Goal: Information Seeking & Learning: Find specific fact

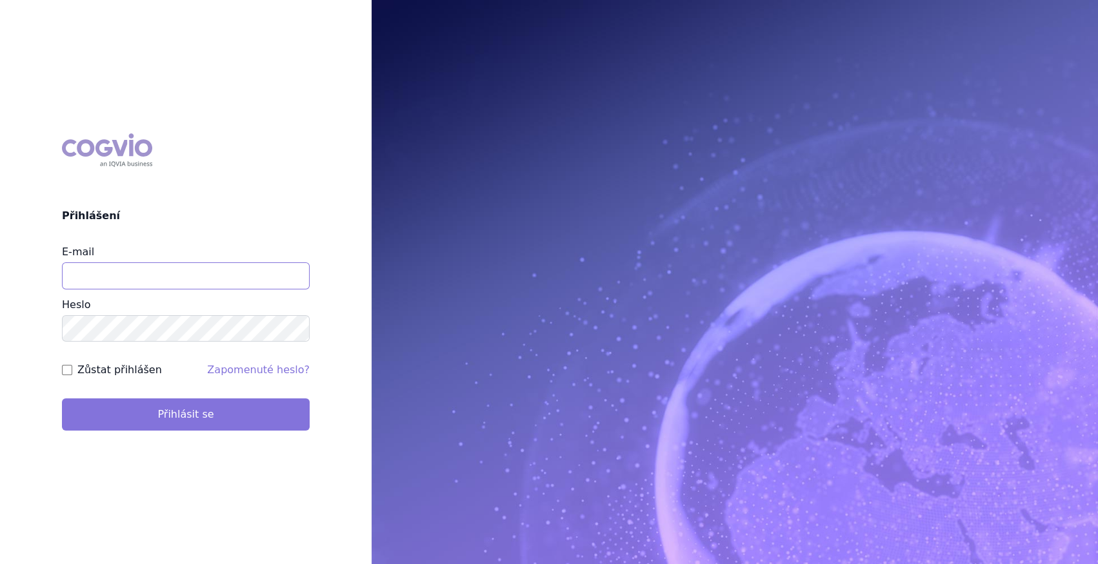
type input "marek_sebrle@accord-healthcare.com"
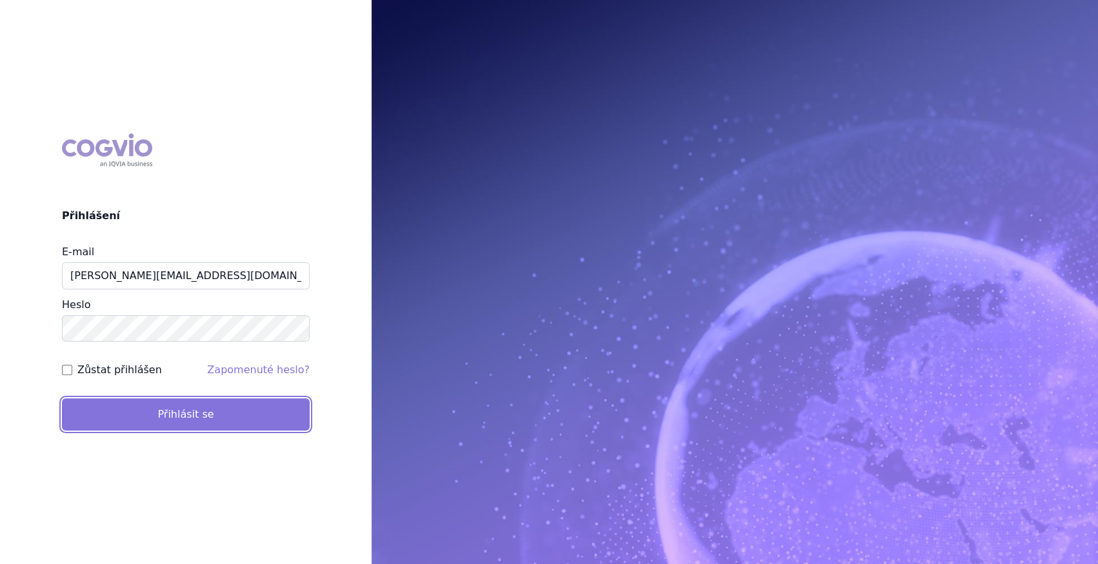
click at [174, 424] on button "Přihlásit se" at bounding box center [186, 415] width 248 height 32
click at [176, 413] on button "Přihlásit se" at bounding box center [186, 415] width 248 height 32
click at [207, 406] on button "Přihlásit se" at bounding box center [186, 415] width 248 height 32
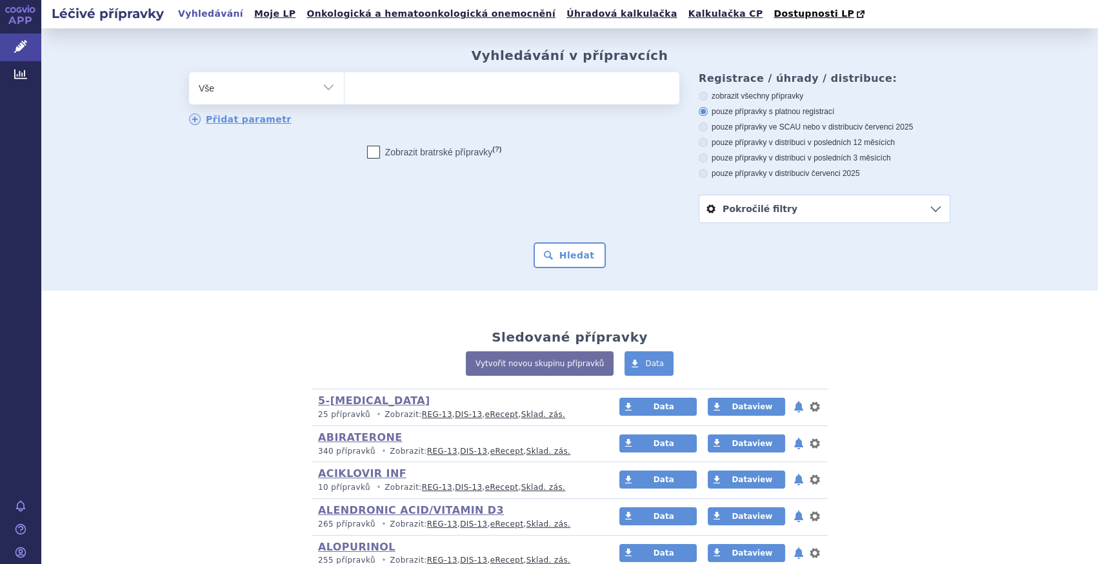
click at [335, 70] on div "Vyhledávání v přípravcích odstranit Vše Přípravek/SUKL kód MAH VPOIS" at bounding box center [569, 158] width 813 height 221
click at [325, 81] on select "Vše Přípravek/SUKL kód MAH VPOIS ATC/Aktivní látka Léková forma Síla" at bounding box center [266, 86] width 155 height 29
select select "filter-atc-group"
click at [189, 73] on select "Vše Přípravek/SUKL kód MAH VPOIS ATC/Aktivní látka Léková forma Síla" at bounding box center [266, 86] width 155 height 29
click at [371, 98] on ul at bounding box center [511, 85] width 335 height 27
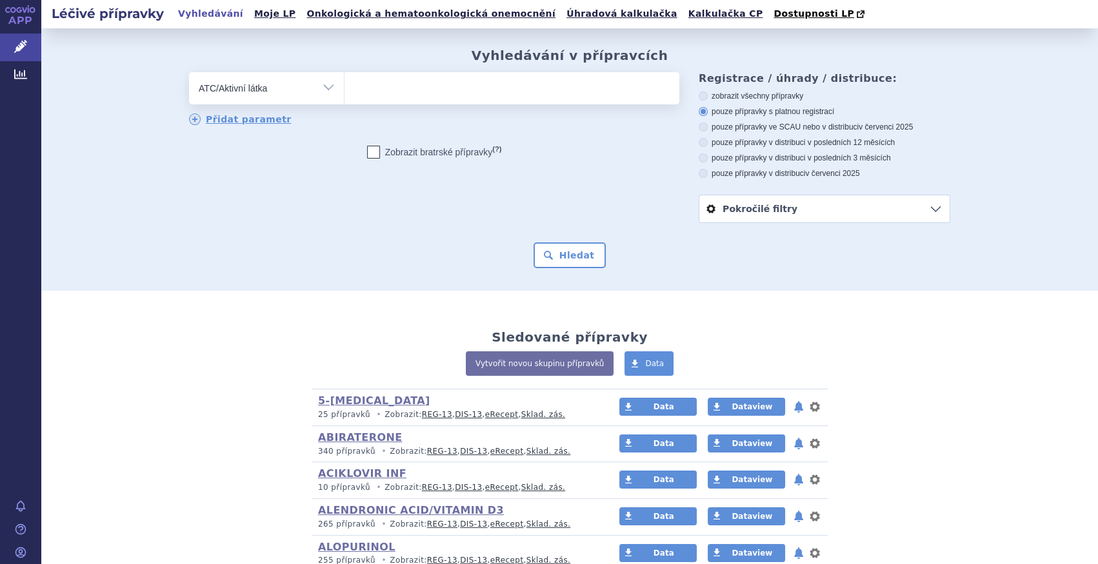
click at [344, 98] on select at bounding box center [344, 88] width 1 height 32
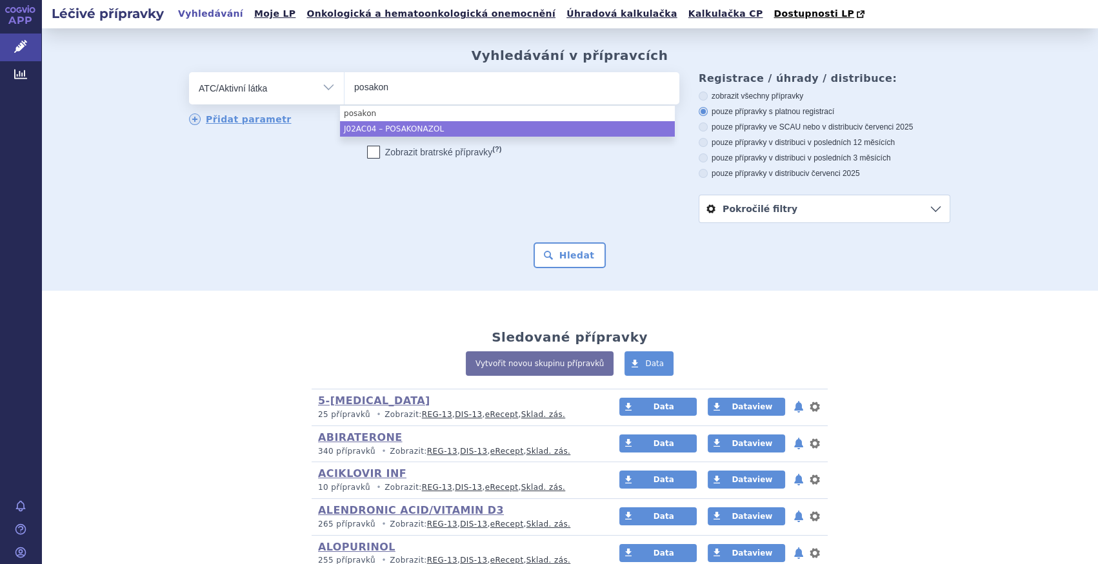
type input "posakon"
select select "J02AC04"
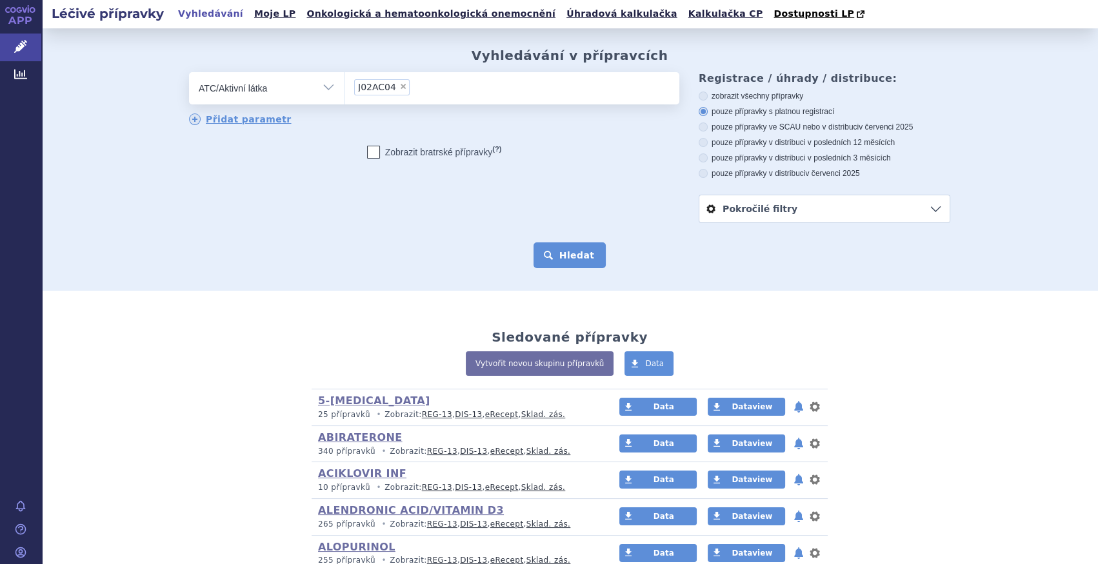
click at [551, 258] on button "Hledat" at bounding box center [569, 256] width 73 height 26
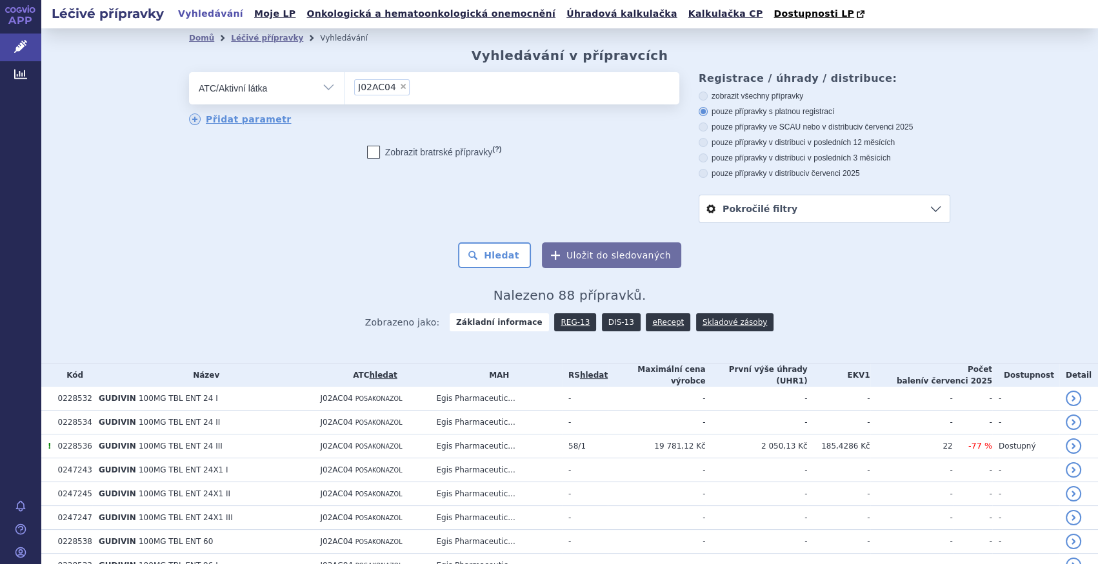
click at [611, 320] on link "DIS-13" at bounding box center [621, 322] width 39 height 18
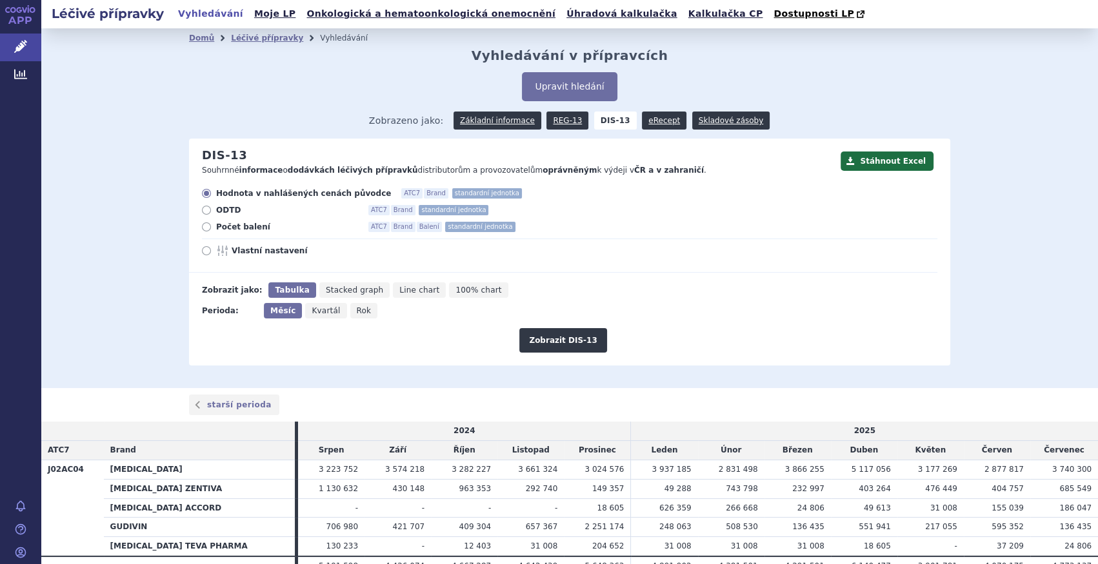
click at [243, 228] on span "Počet balení" at bounding box center [287, 227] width 142 height 10
click at [212, 228] on input "Počet balení ATC7 Brand Balení standardní jednotka" at bounding box center [207, 228] width 8 height 8
radio input "true"
click at [359, 307] on icon "Rok" at bounding box center [364, 310] width 28 height 15
click at [359, 307] on input "Rok" at bounding box center [354, 307] width 8 height 8
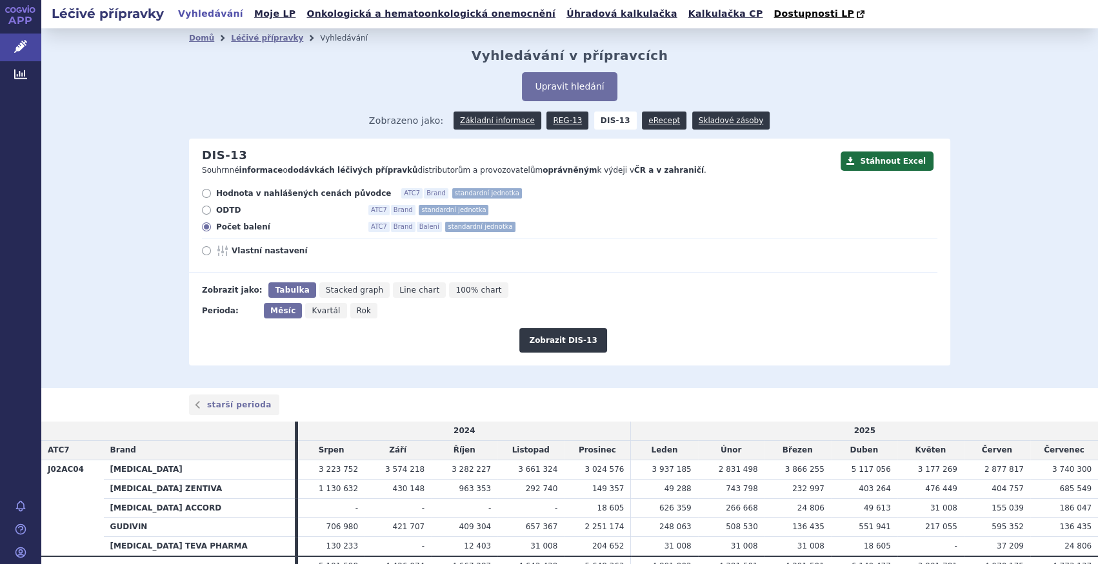
radio input "true"
click at [528, 344] on button "Zobrazit DIS-13" at bounding box center [562, 340] width 87 height 25
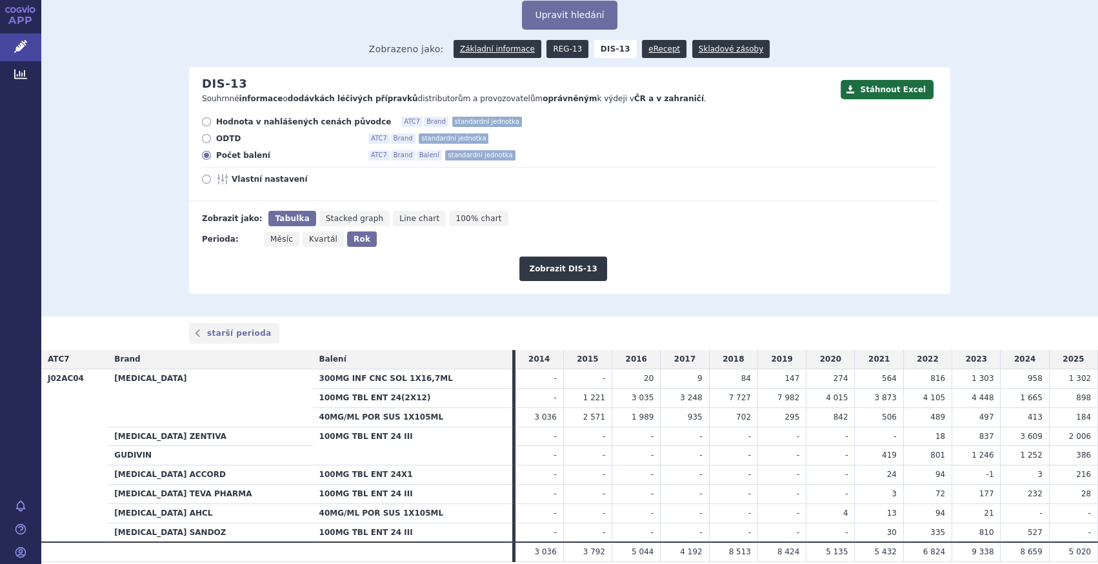
scroll to position [5, 0]
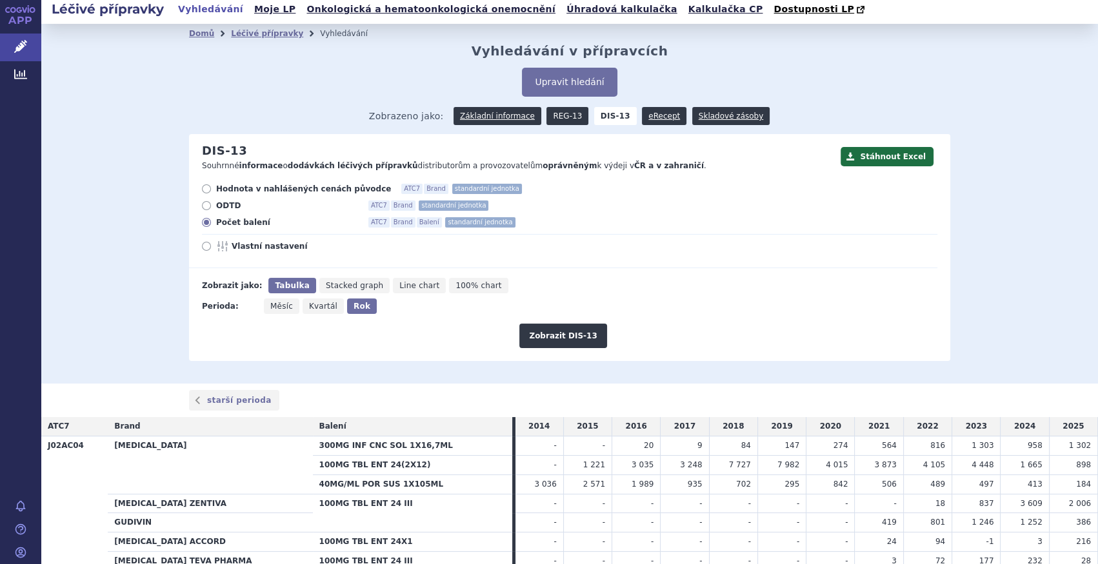
click at [577, 115] on link "REG-13" at bounding box center [567, 116] width 42 height 18
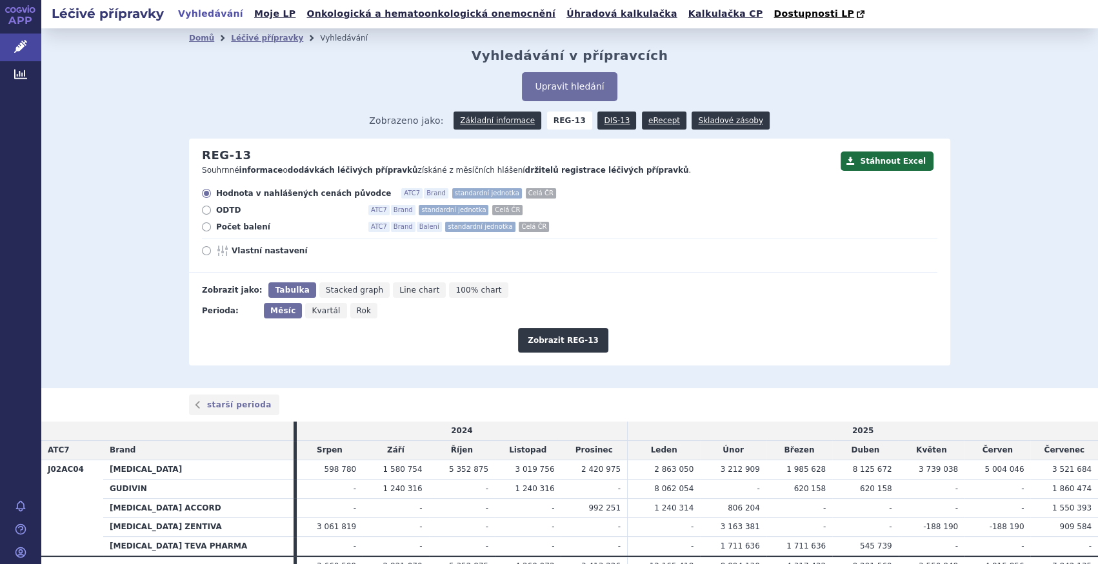
click at [246, 232] on span "Počet balení" at bounding box center [287, 227] width 142 height 10
click at [212, 232] on input "Počet balení ATC7 Brand Balení standardní jednotka Celá ČR" at bounding box center [207, 228] width 8 height 8
radio input "true"
click at [562, 334] on button "Zobrazit REG-13" at bounding box center [563, 340] width 90 height 25
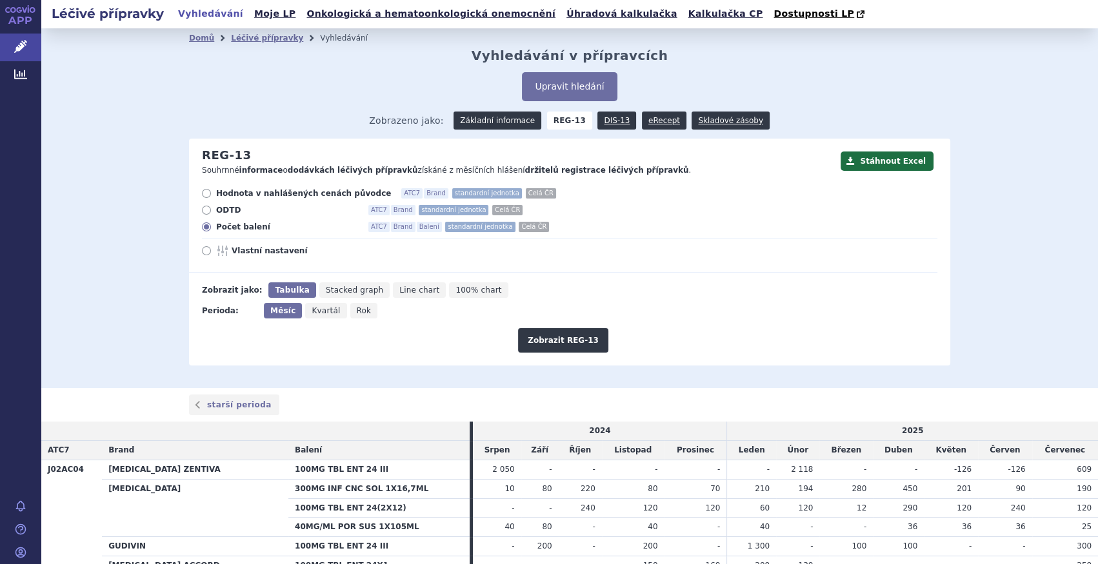
click at [493, 121] on link "Základní informace" at bounding box center [497, 121] width 88 height 18
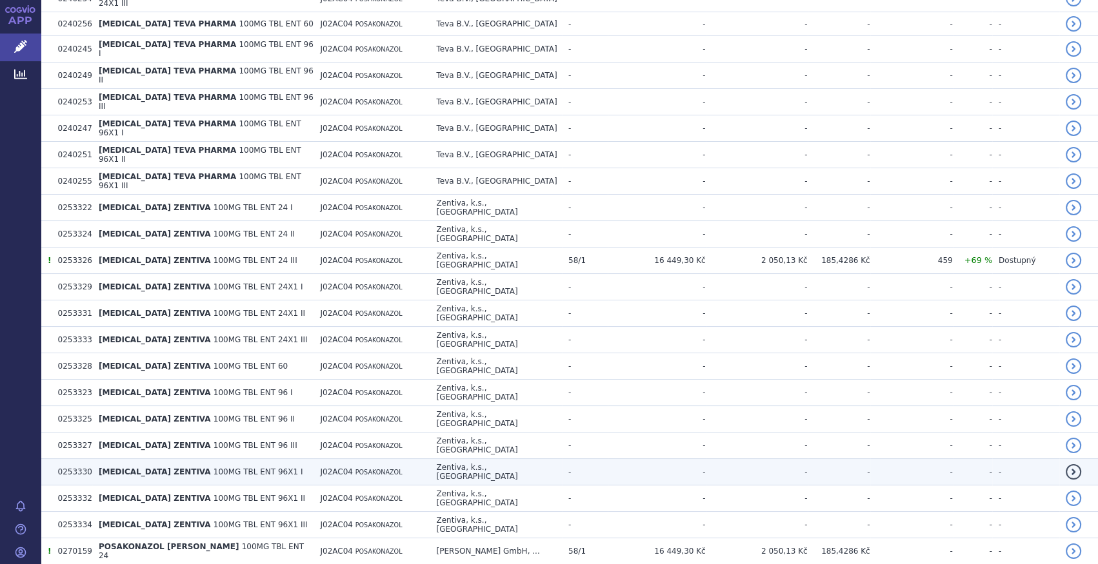
scroll to position [1965, 0]
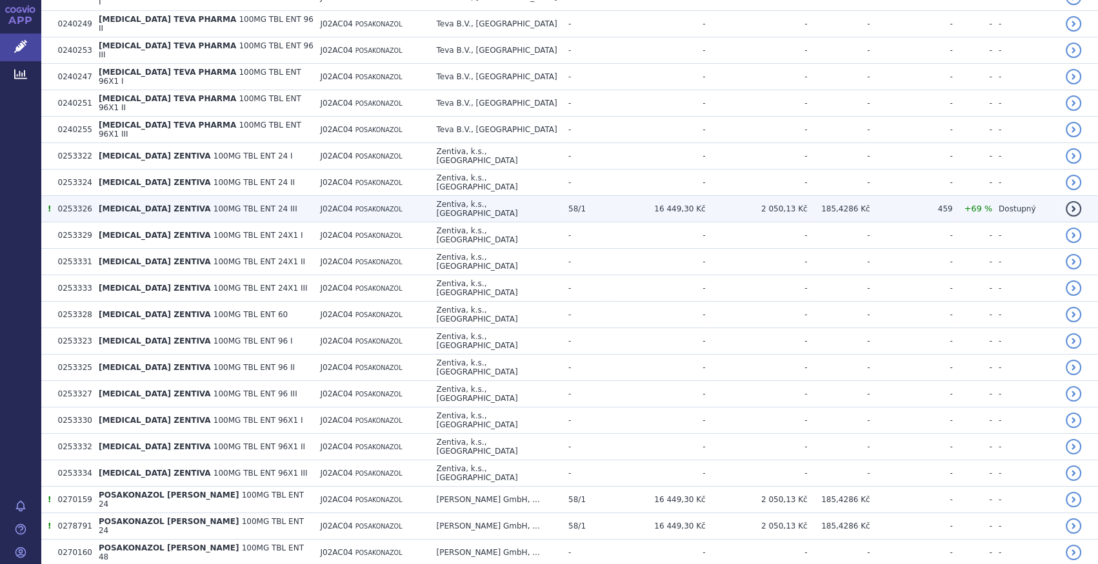
click at [239, 196] on td "POSACONAZOLE ZENTIVA 100MG TBL ENT 24 III" at bounding box center [202, 209] width 221 height 26
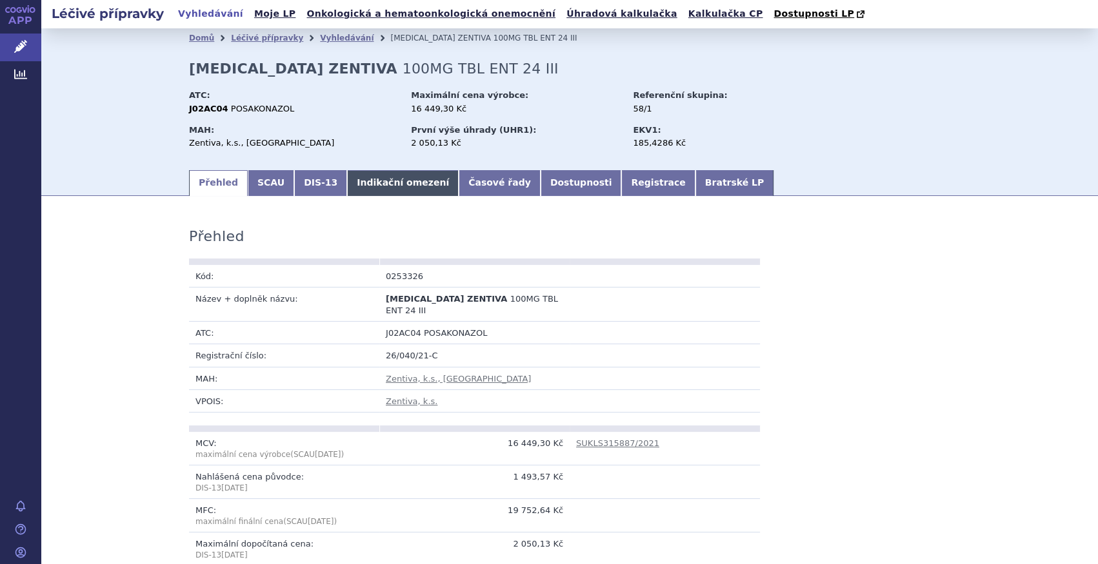
click at [404, 190] on link "Indikační omezení" at bounding box center [403, 183] width 112 height 26
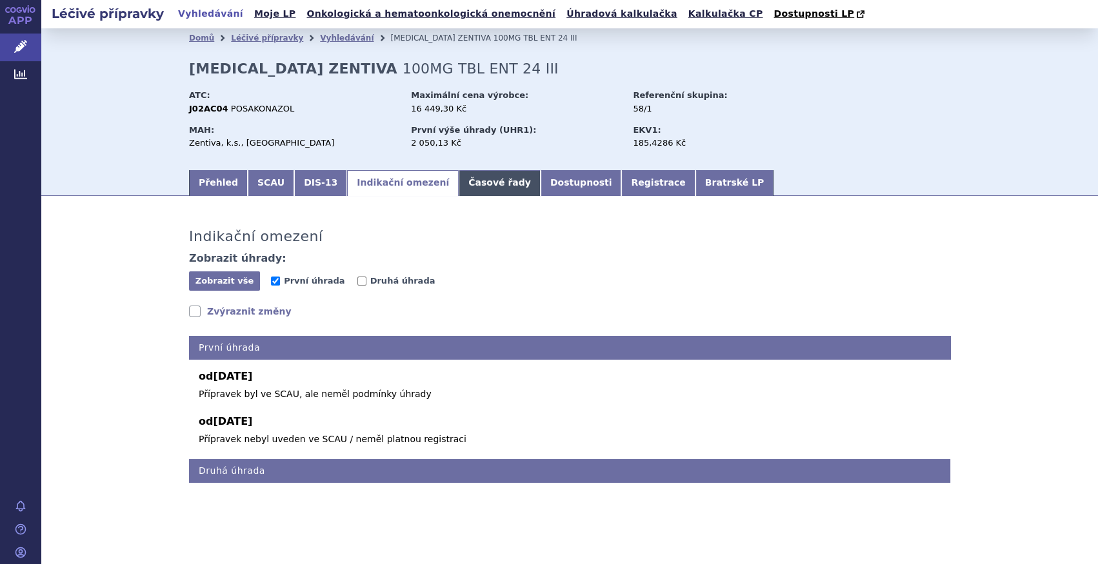
click at [466, 191] on link "Časové řady" at bounding box center [500, 183] width 82 height 26
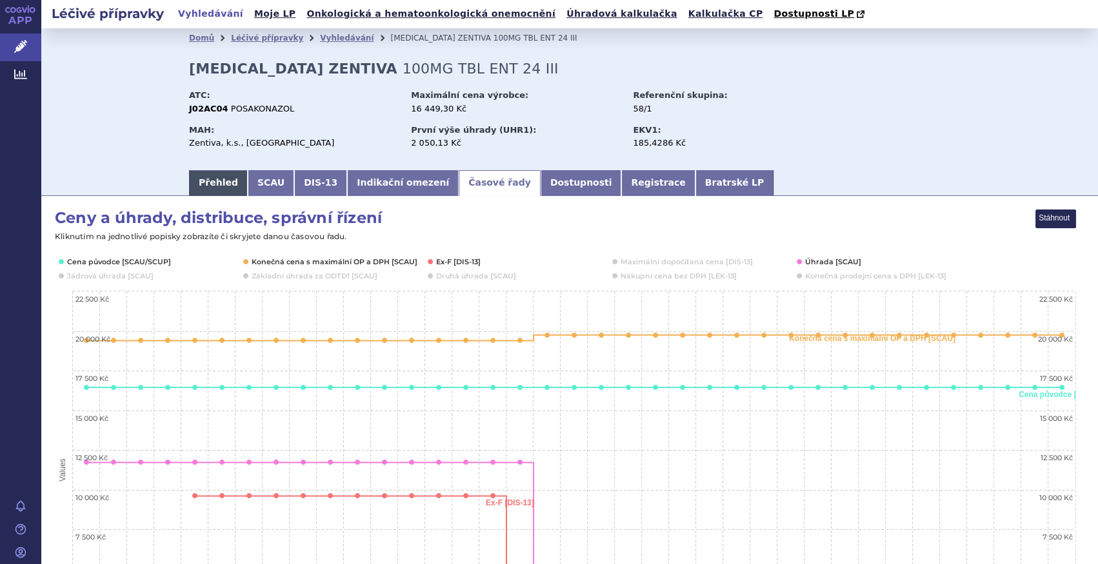
click at [203, 189] on link "Přehled" at bounding box center [218, 183] width 59 height 26
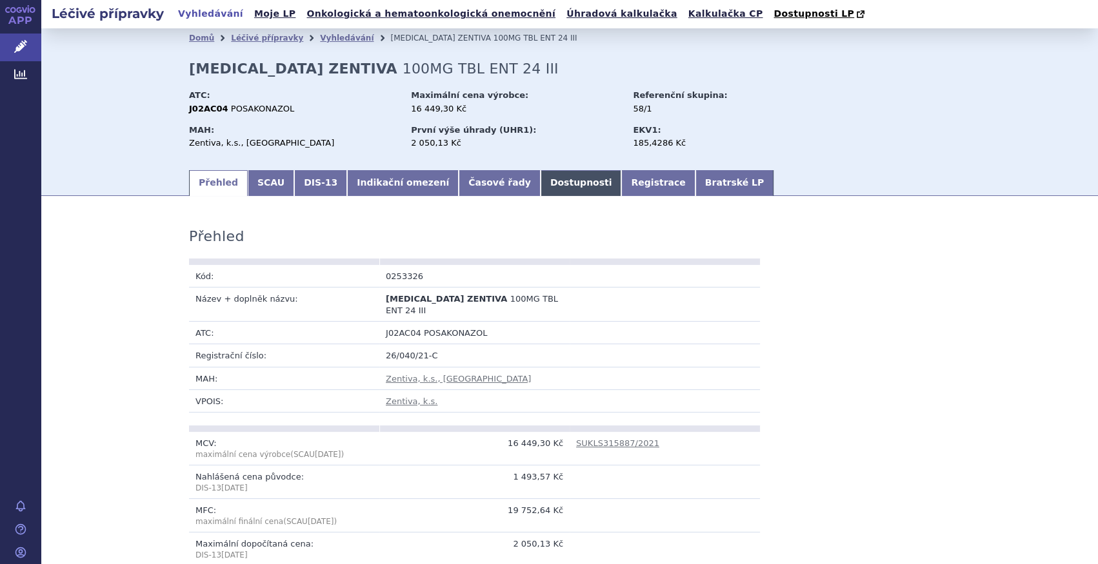
click at [541, 184] on link "Dostupnosti" at bounding box center [581, 183] width 81 height 26
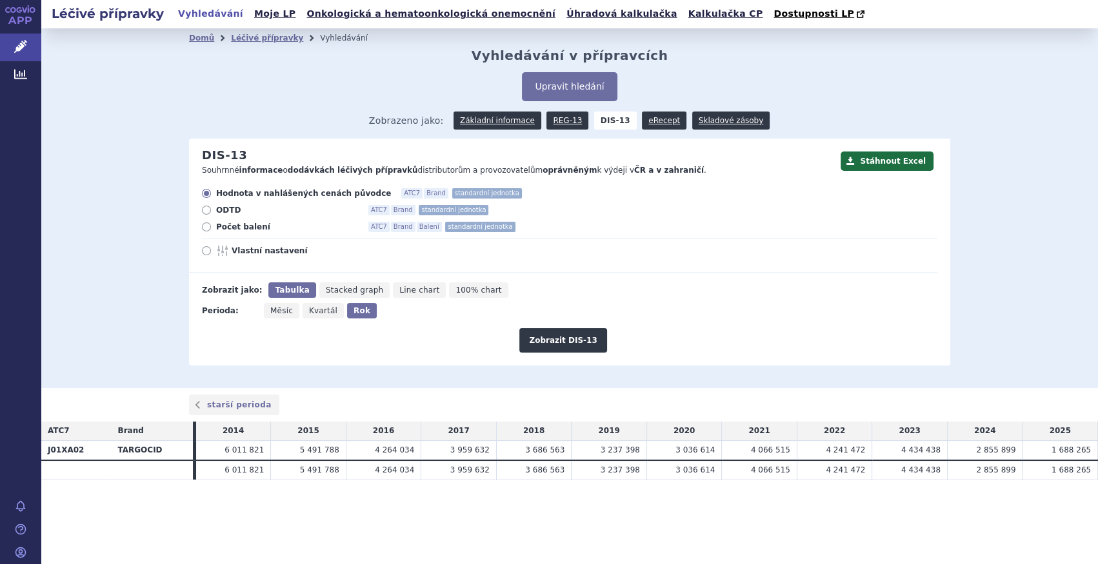
click at [561, 87] on button "Upravit hledání" at bounding box center [569, 86] width 95 height 29
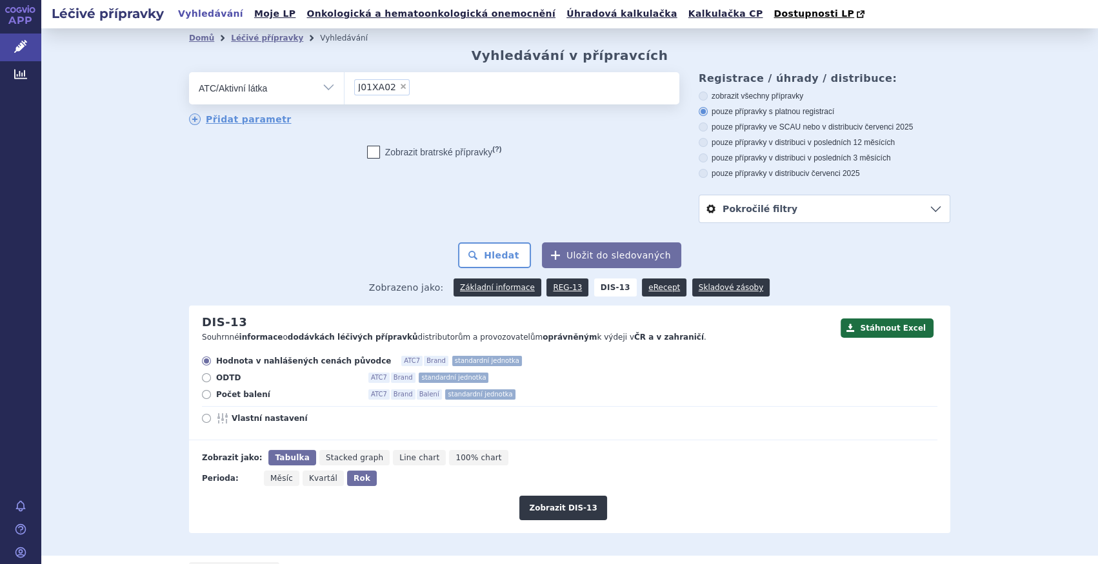
click at [399, 88] on span "×" at bounding box center [403, 87] width 8 height 8
click at [344, 88] on select "J01XA02" at bounding box center [344, 88] width 1 height 32
select select
click at [393, 88] on ul at bounding box center [511, 85] width 335 height 27
click at [344, 88] on select at bounding box center [344, 88] width 1 height 32
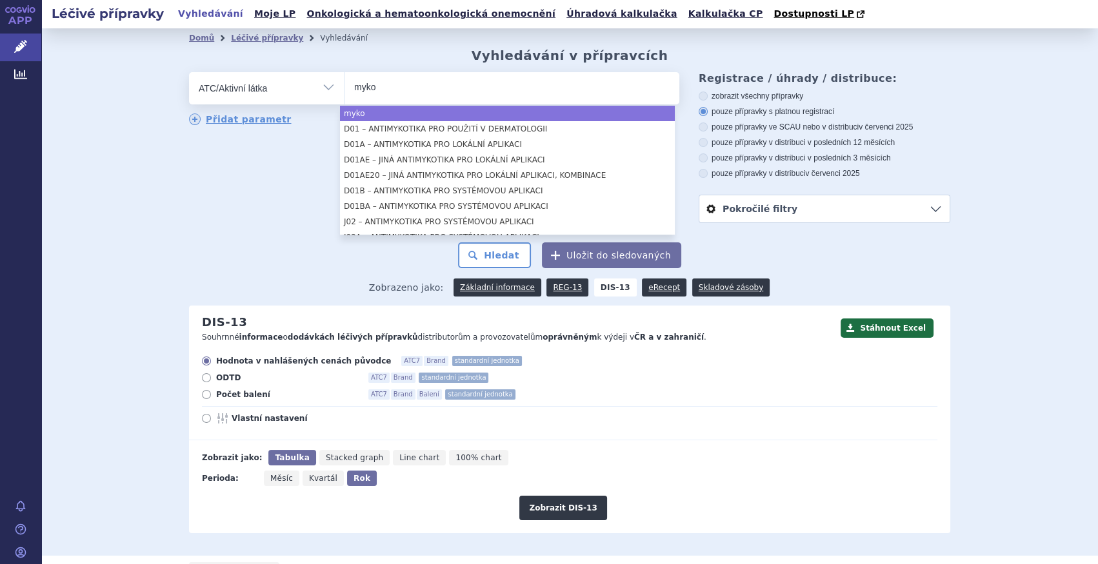
type input "myko"
click at [326, 95] on select "Vše Přípravek/SUKL kód MAH VPOIS ATC/Aktivní látka Léková forma Síla" at bounding box center [266, 86] width 155 height 29
select select "myko"
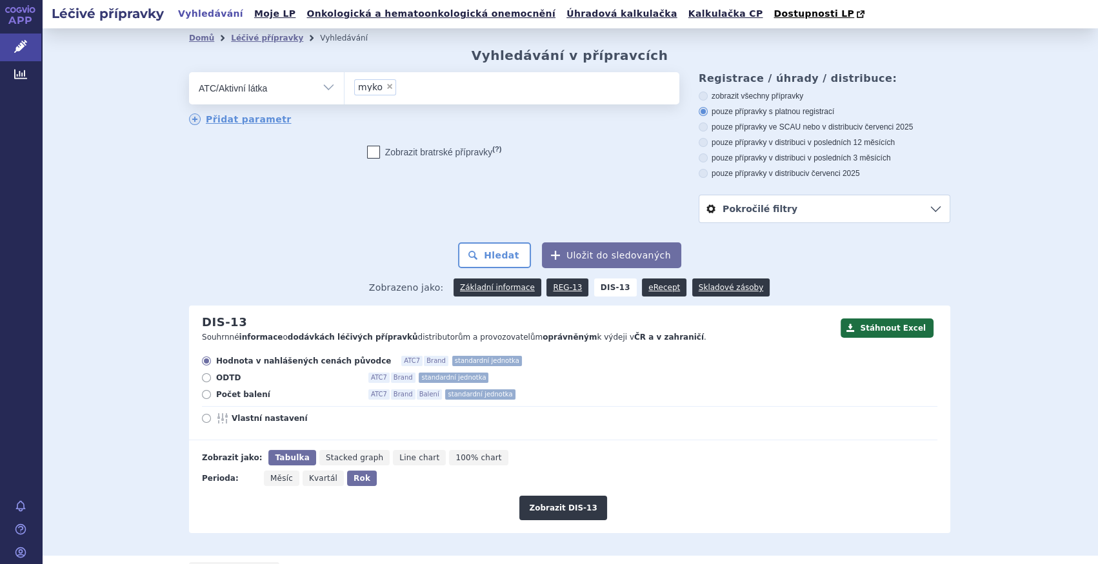
click at [319, 97] on select "Vše Přípravek/SUKL kód MAH VPOIS ATC/Aktivní látka Léková forma Síla" at bounding box center [266, 86] width 155 height 29
click at [189, 73] on select "Vše Přípravek/SUKL kód MAH VPOIS ATC/Aktivní látka Léková forma Síla" at bounding box center [266, 86] width 155 height 29
click at [386, 88] on span "×" at bounding box center [390, 87] width 8 height 8
click at [344, 88] on select "myko" at bounding box center [344, 88] width 1 height 32
select select
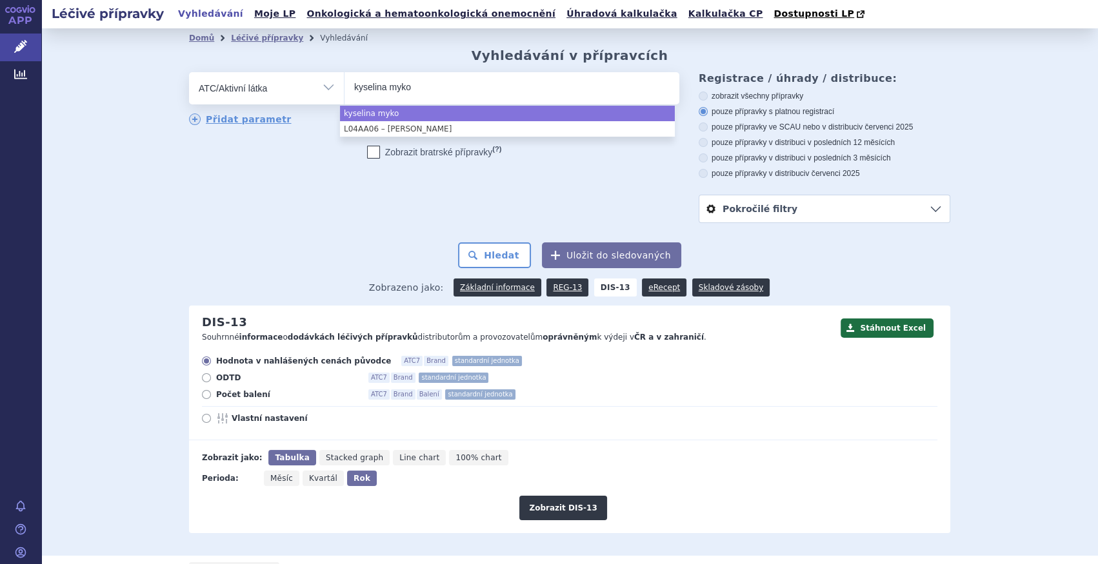
type input "kyselina myko"
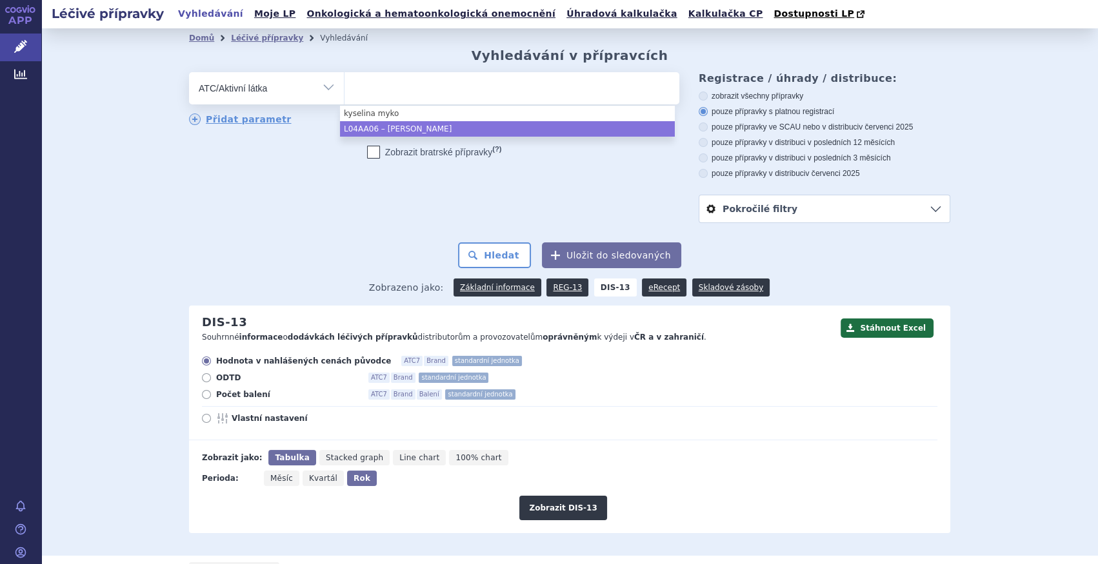
select select "L04AA06"
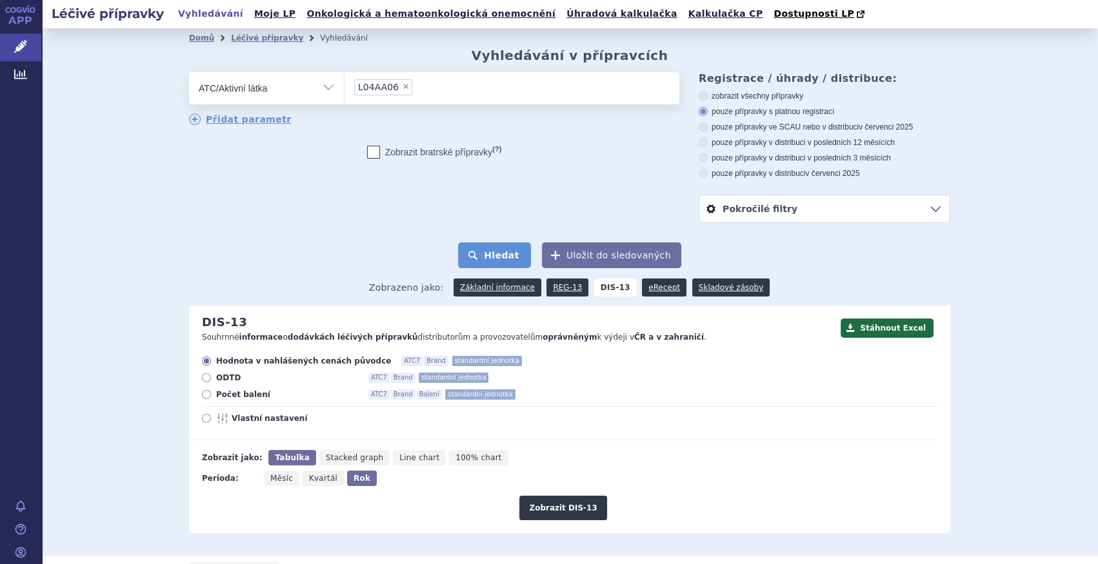
click at [503, 253] on button "Hledat" at bounding box center [494, 256] width 73 height 26
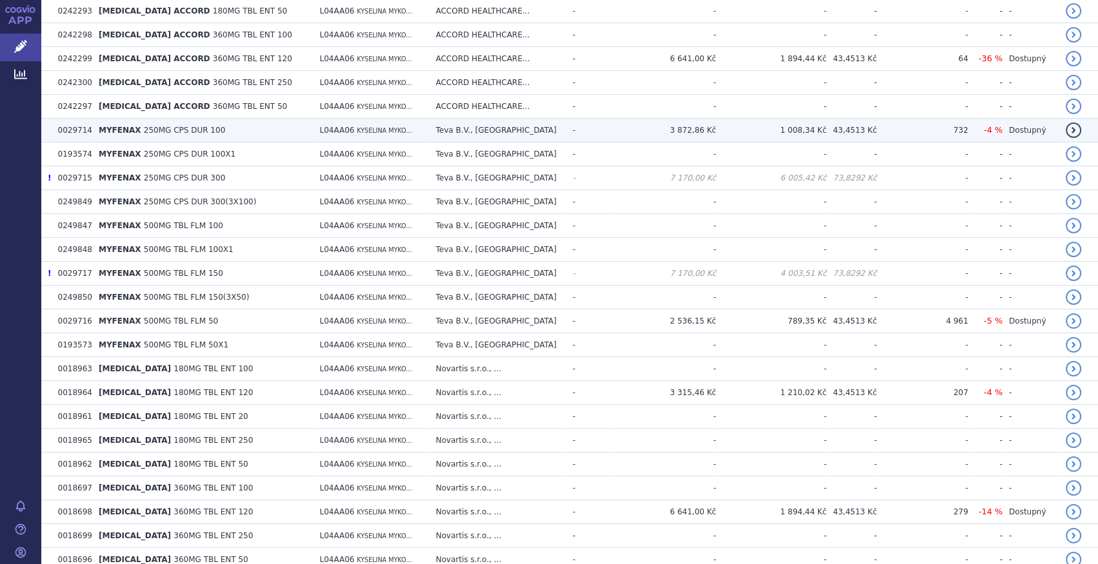
scroll to position [1347, 0]
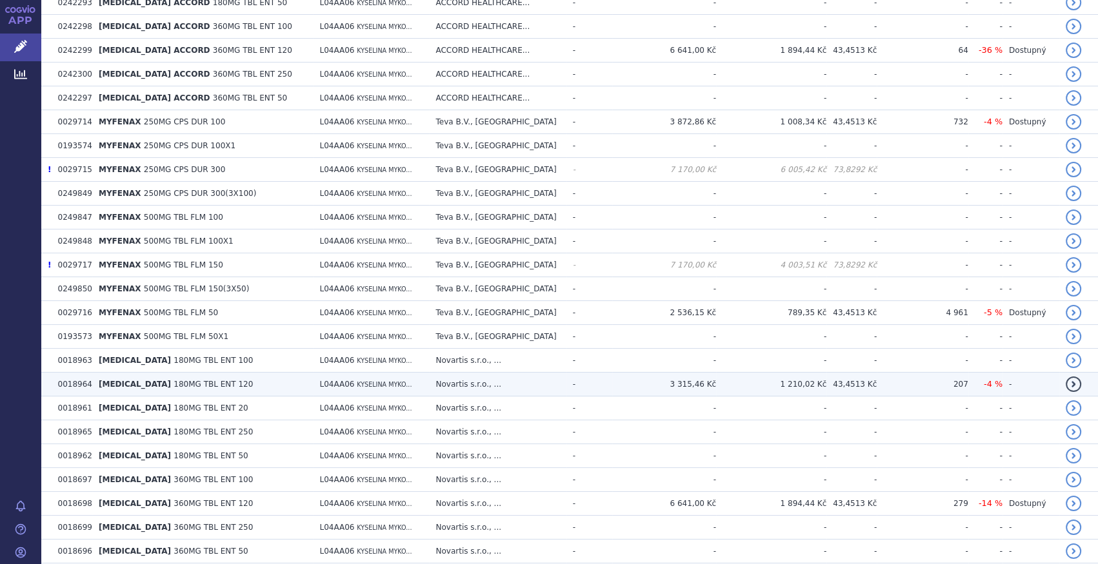
click at [119, 380] on span "[MEDICAL_DATA]" at bounding box center [135, 384] width 72 height 9
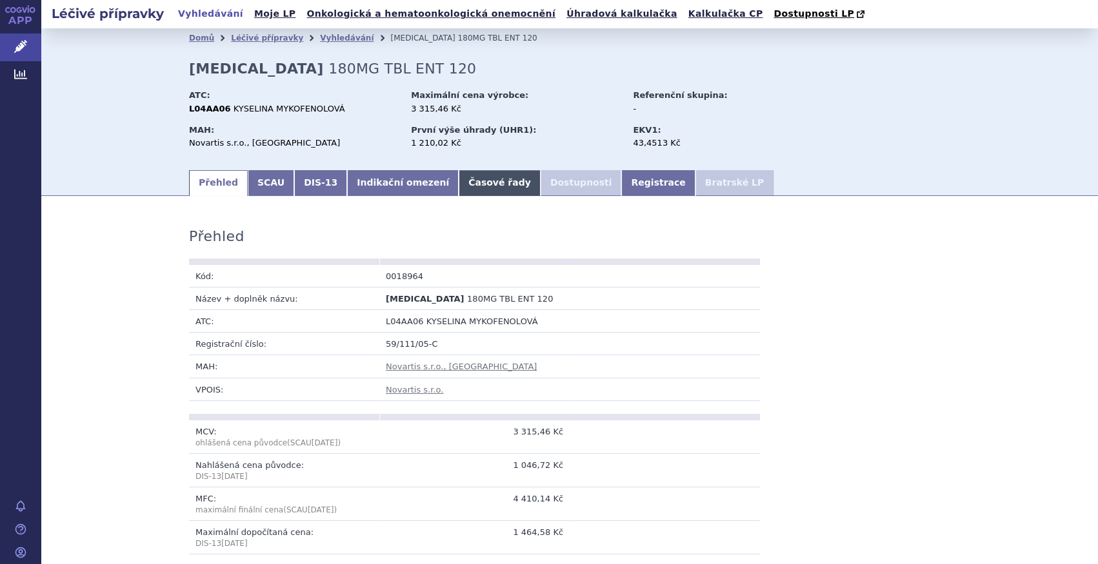
click at [459, 192] on link "Časové řady" at bounding box center [500, 183] width 82 height 26
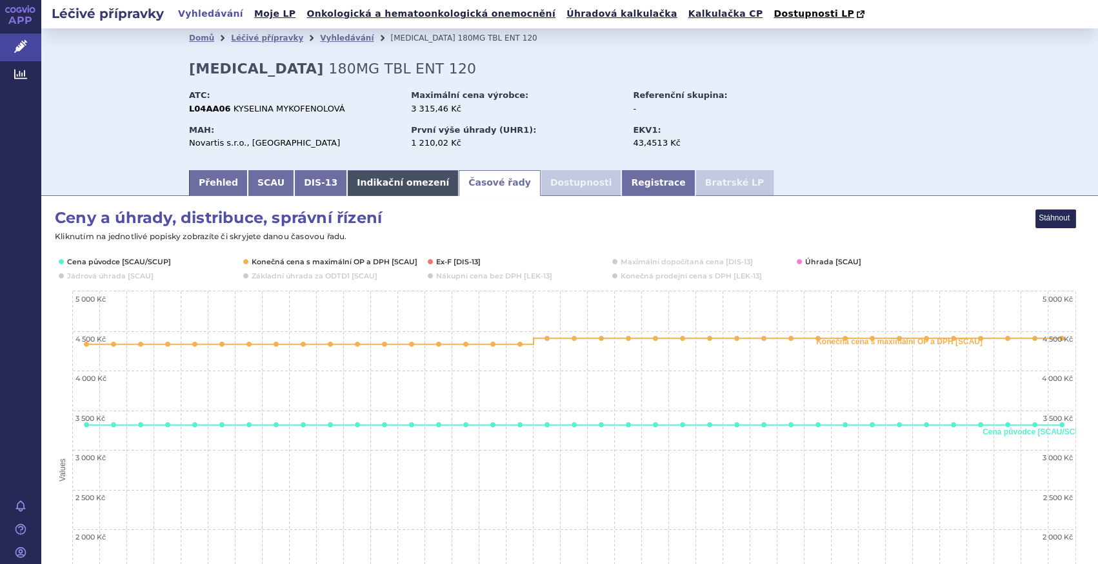
click at [362, 192] on link "Indikační omezení" at bounding box center [403, 183] width 112 height 26
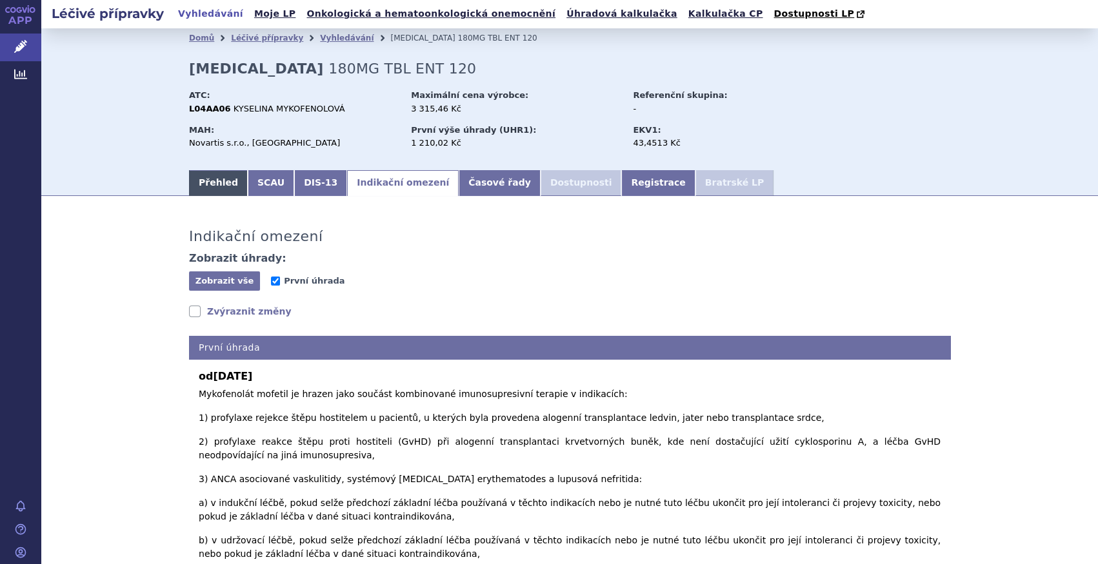
click at [224, 184] on link "Přehled" at bounding box center [218, 183] width 59 height 26
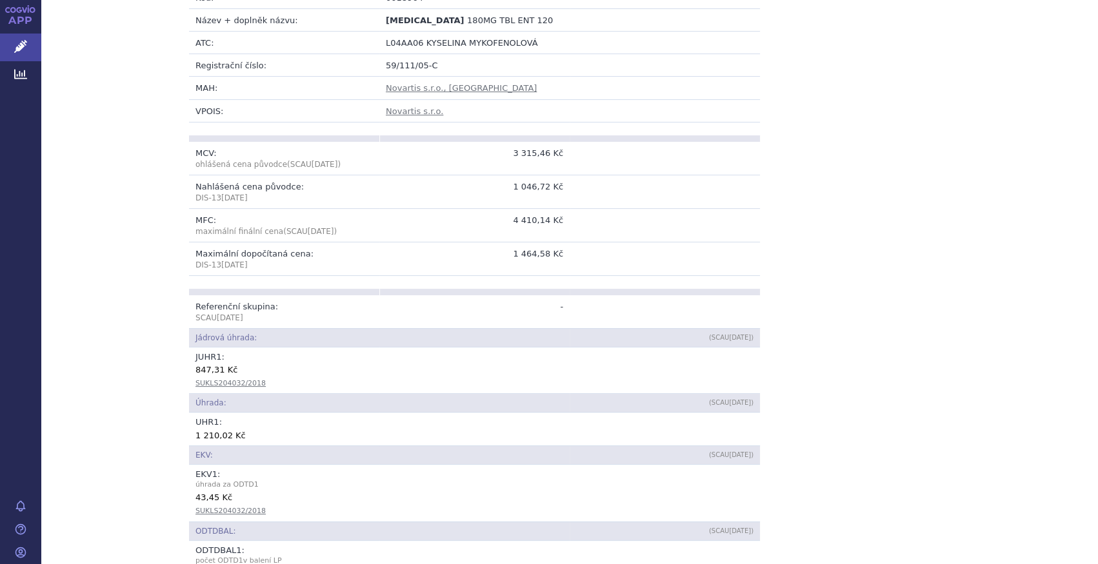
scroll to position [117, 0]
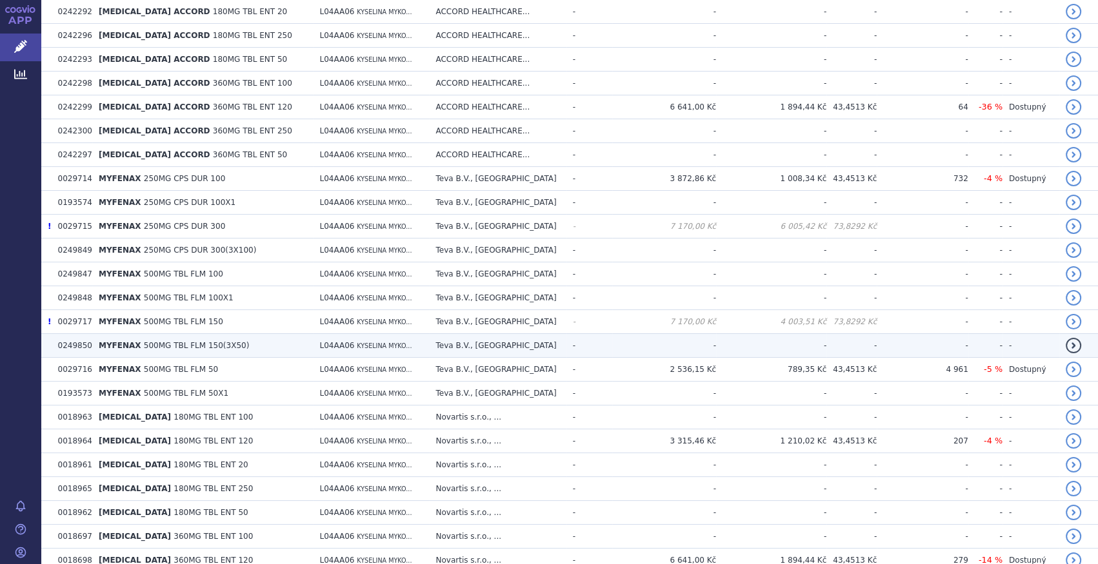
scroll to position [1347, 0]
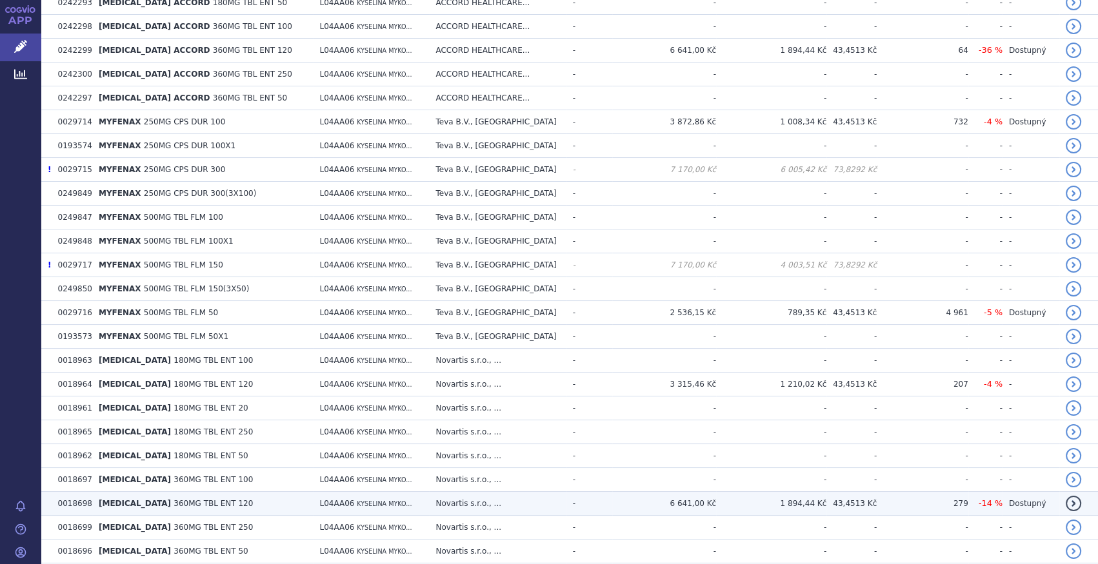
click at [246, 492] on td "[MEDICAL_DATA] 360MG TBL ENT 120" at bounding box center [202, 504] width 221 height 24
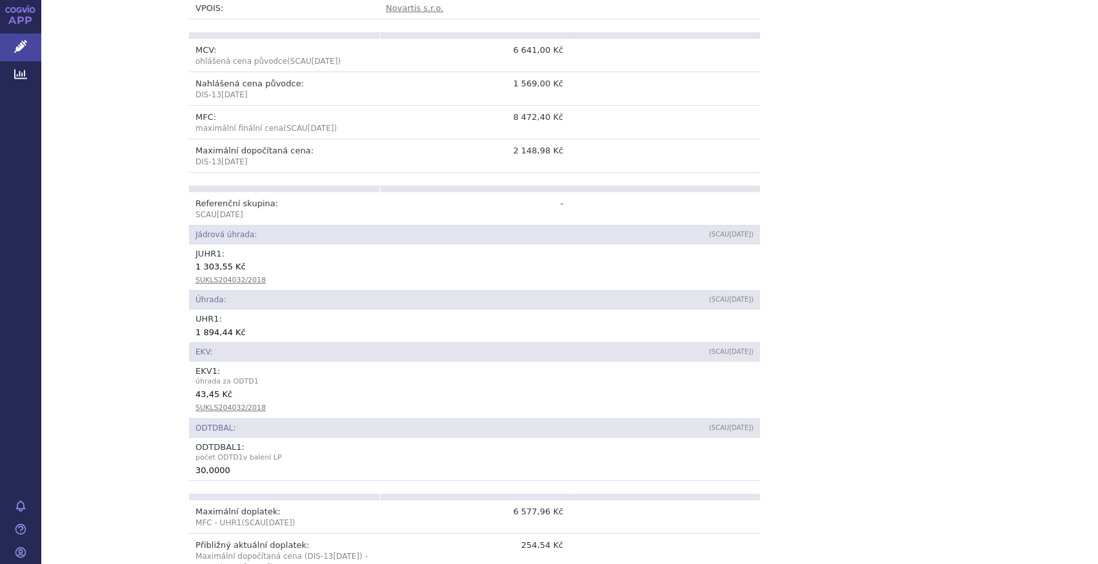
scroll to position [645, 0]
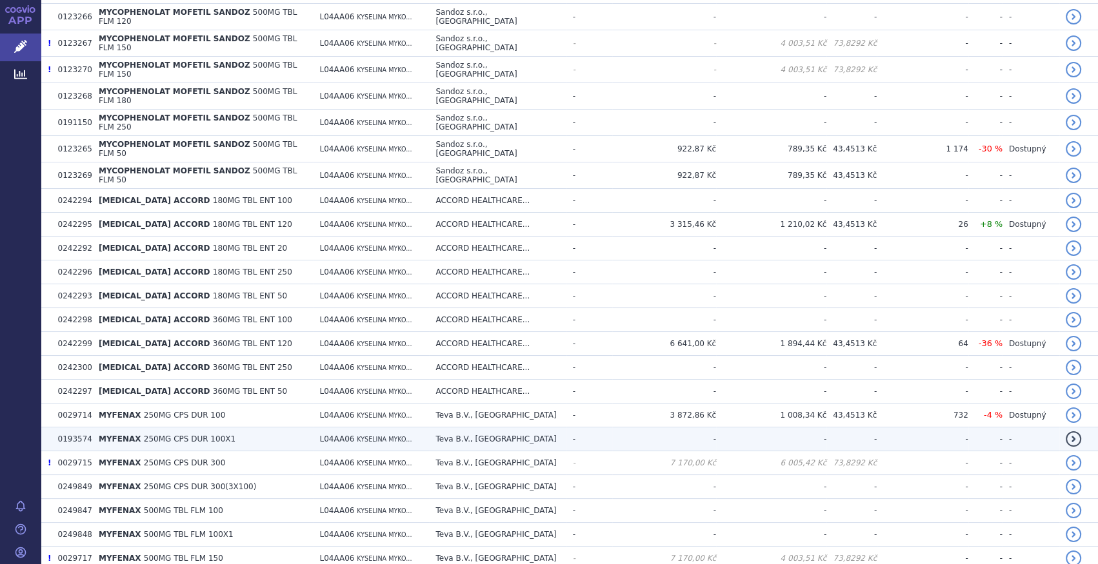
scroll to position [819, 0]
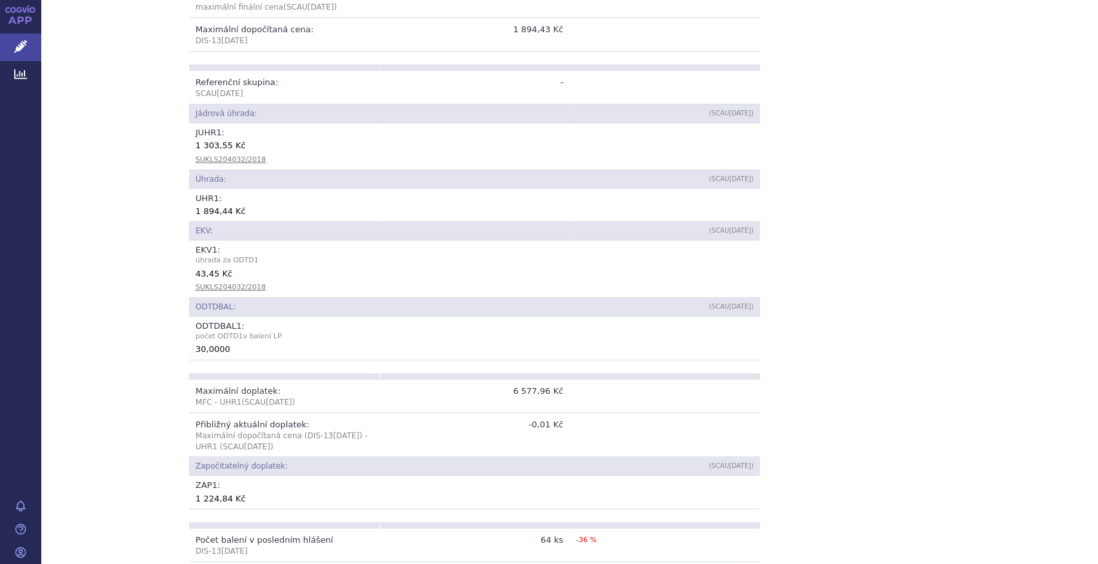
scroll to position [528, 0]
drag, startPoint x: 555, startPoint y: 417, endPoint x: 517, endPoint y: 418, distance: 37.4
click at [517, 418] on td "-0,01 Kč" at bounding box center [474, 434] width 190 height 45
drag, startPoint x: 517, startPoint y: 418, endPoint x: 554, endPoint y: 417, distance: 36.8
click at [554, 417] on td "-0,01 Kč" at bounding box center [474, 434] width 190 height 45
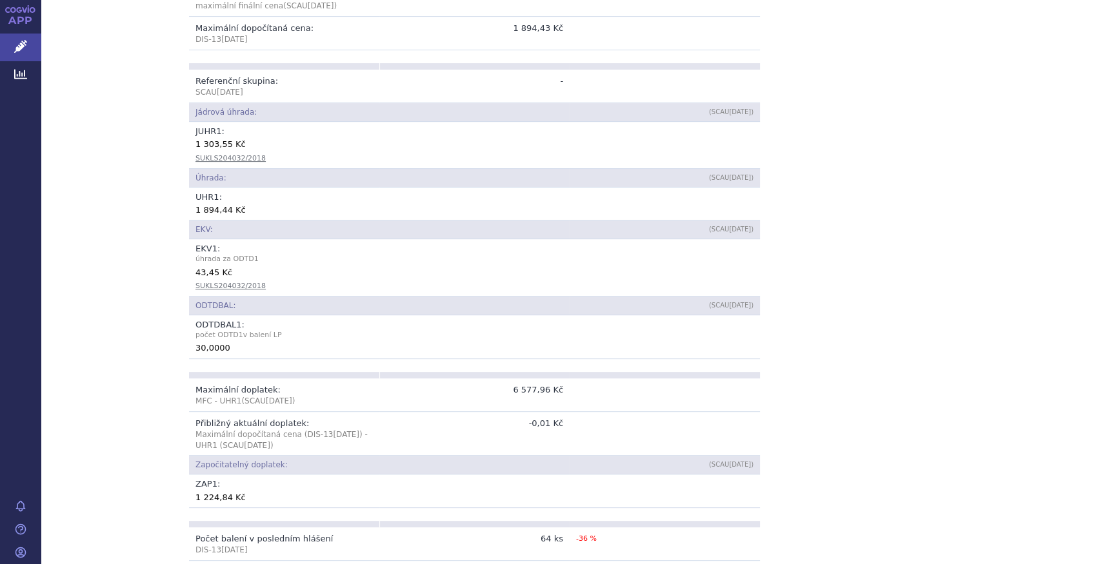
click at [563, 415] on td "-0,01 Kč" at bounding box center [474, 434] width 190 height 45
drag, startPoint x: 572, startPoint y: 413, endPoint x: 515, endPoint y: 413, distance: 56.8
click at [515, 413] on tr "Přibližný aktuální doplatek: Maximální dopočítaná cena (DIS-[DATE] ) - UHR1 (SC…" at bounding box center [474, 434] width 571 height 45
